Goal: Task Accomplishment & Management: Complete application form

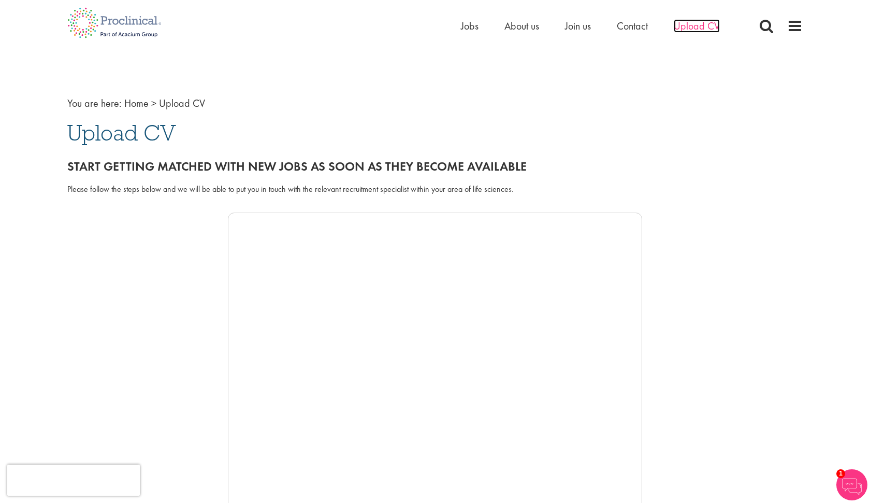
click at [689, 28] on span "Upload CV" at bounding box center [697, 25] width 46 height 13
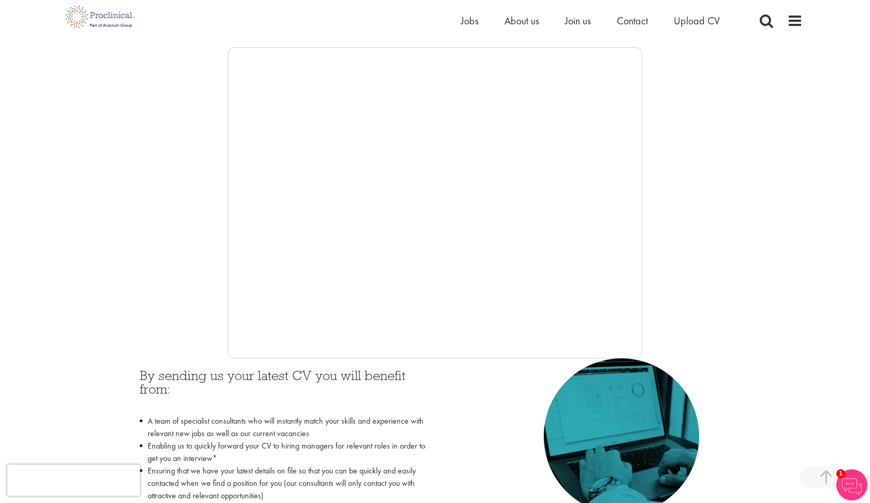
scroll to position [171, 0]
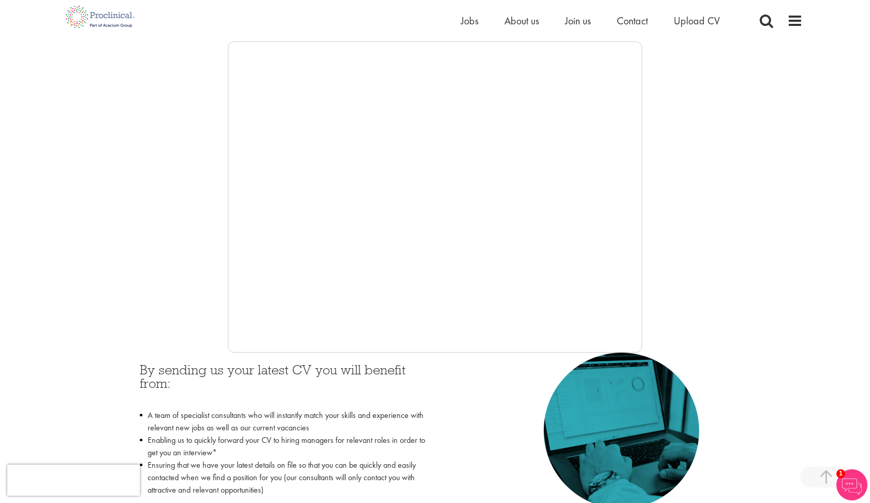
click at [107, 362] on div "By sending us your latest CV you will benefit from: A team of specialist consul…" at bounding box center [435, 453] width 736 height 202
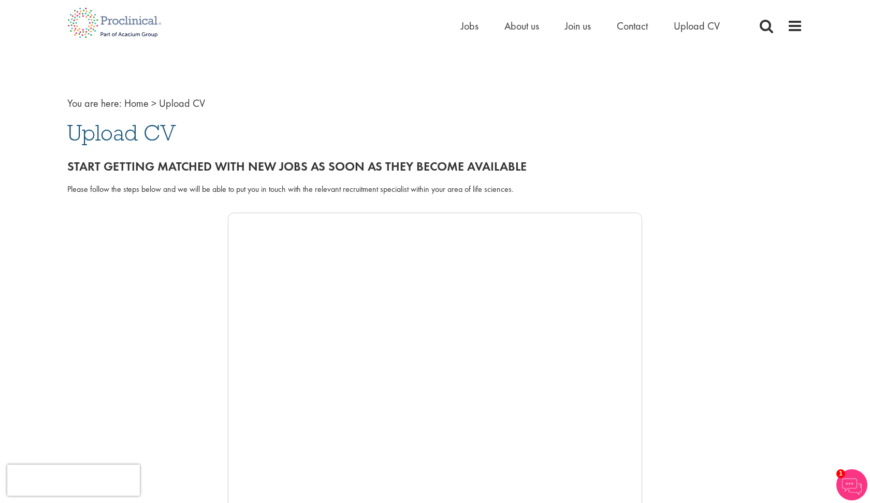
scroll to position [0, 0]
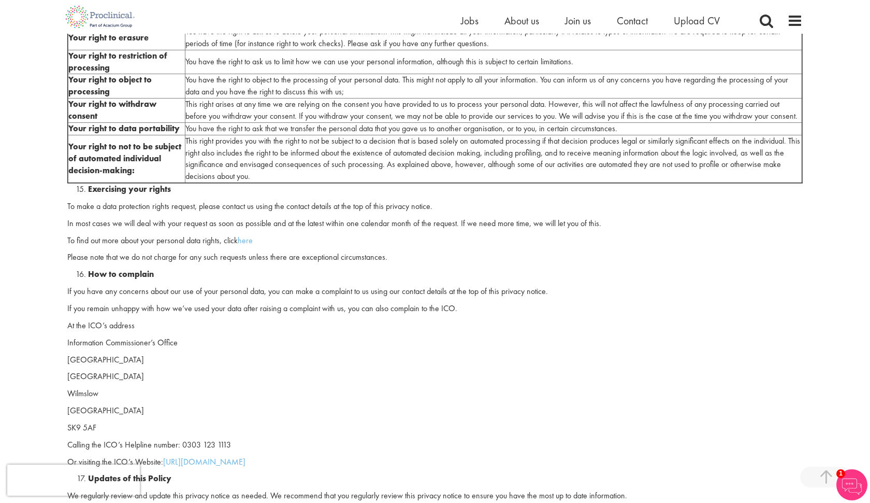
scroll to position [2913, 0]
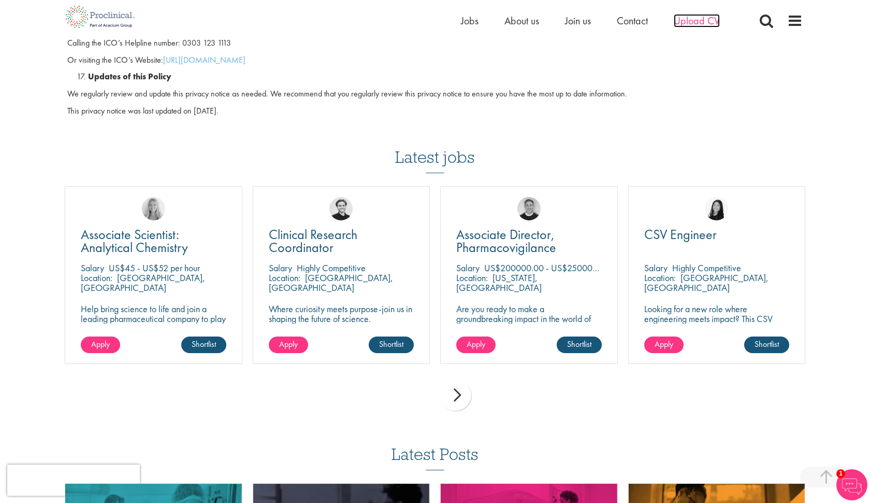
click at [700, 23] on span "Upload CV" at bounding box center [697, 20] width 46 height 13
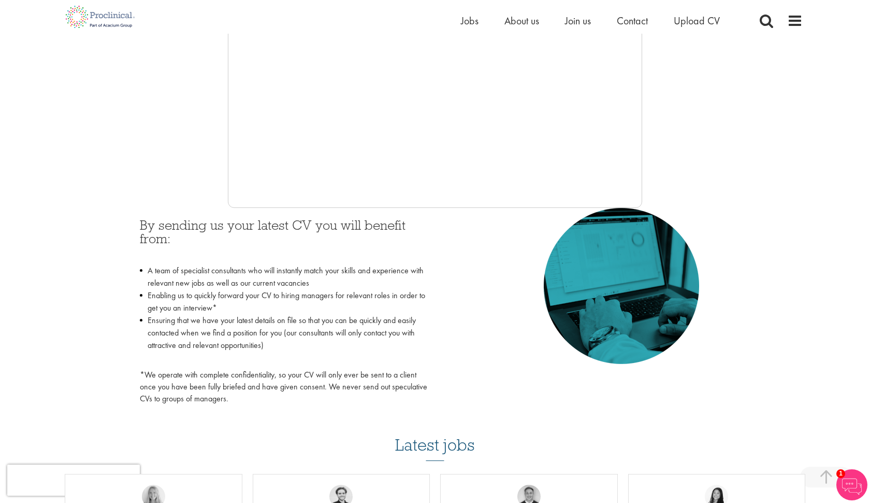
scroll to position [317, 0]
